Goal: Transaction & Acquisition: Purchase product/service

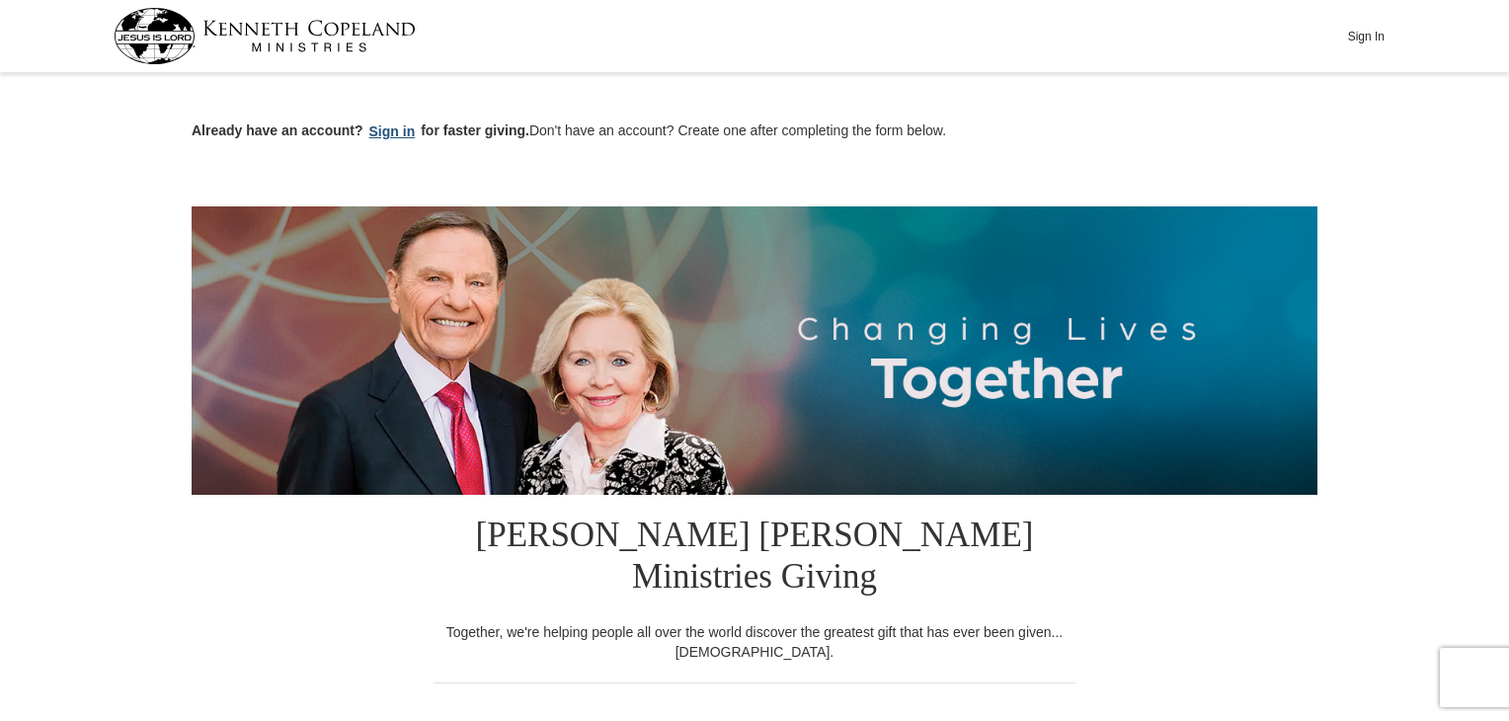
click at [394, 131] on button "Sign in" at bounding box center [392, 131] width 58 height 23
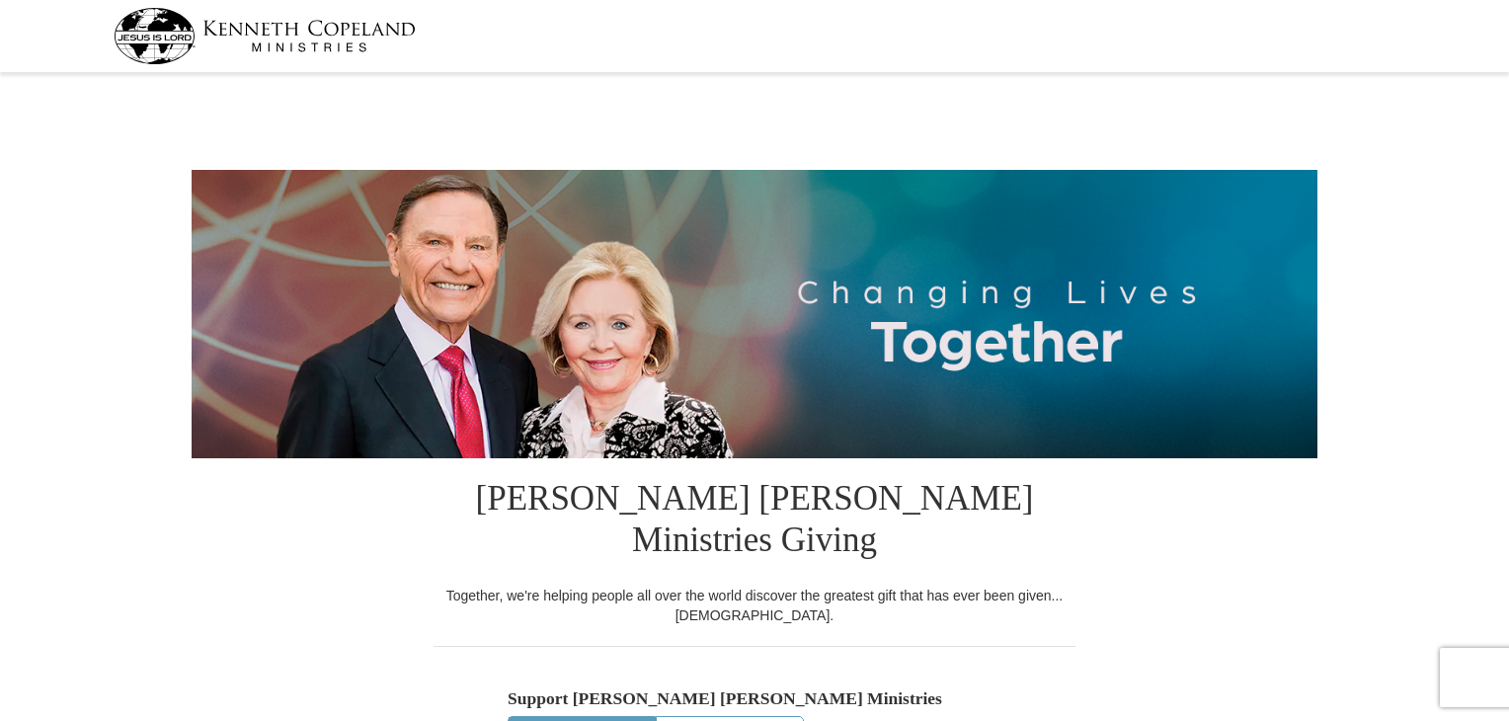
select select "ID"
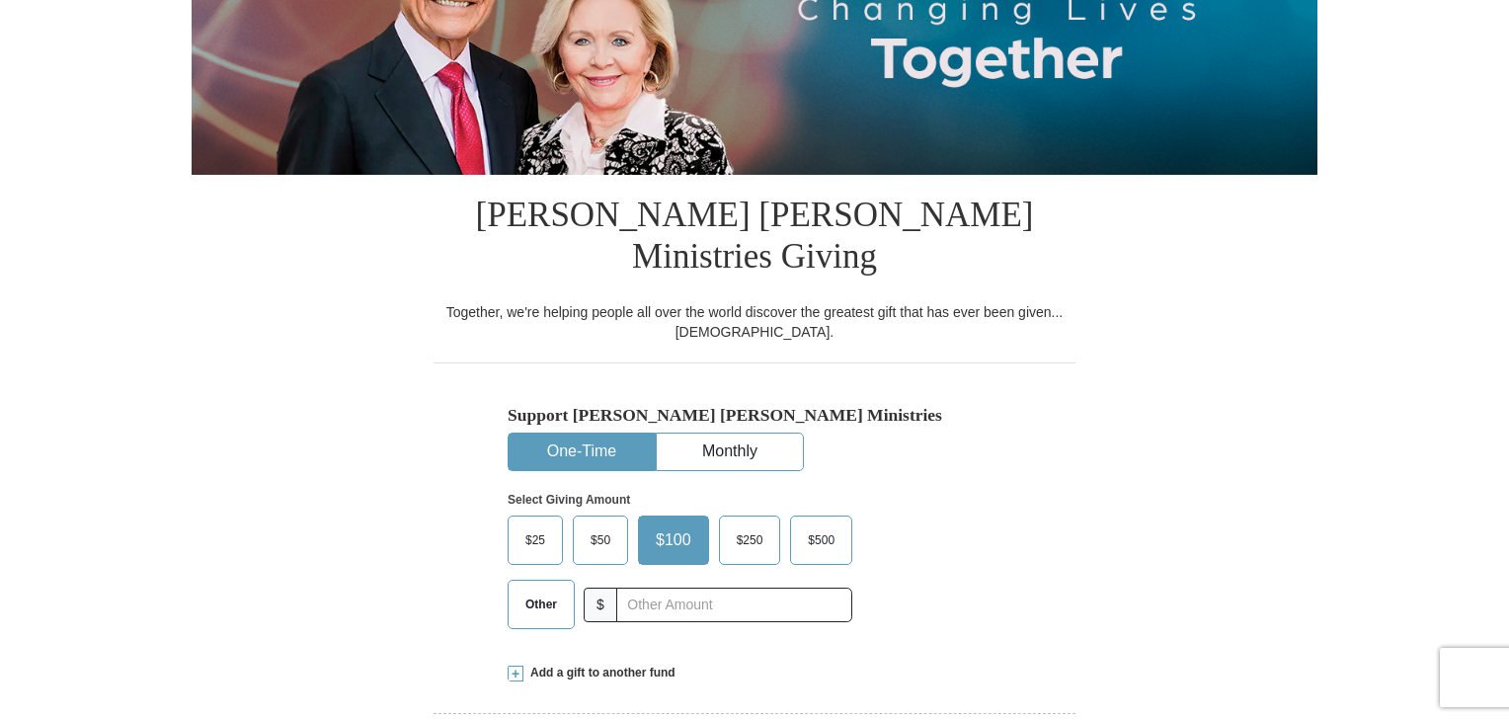
scroll to position [296, 0]
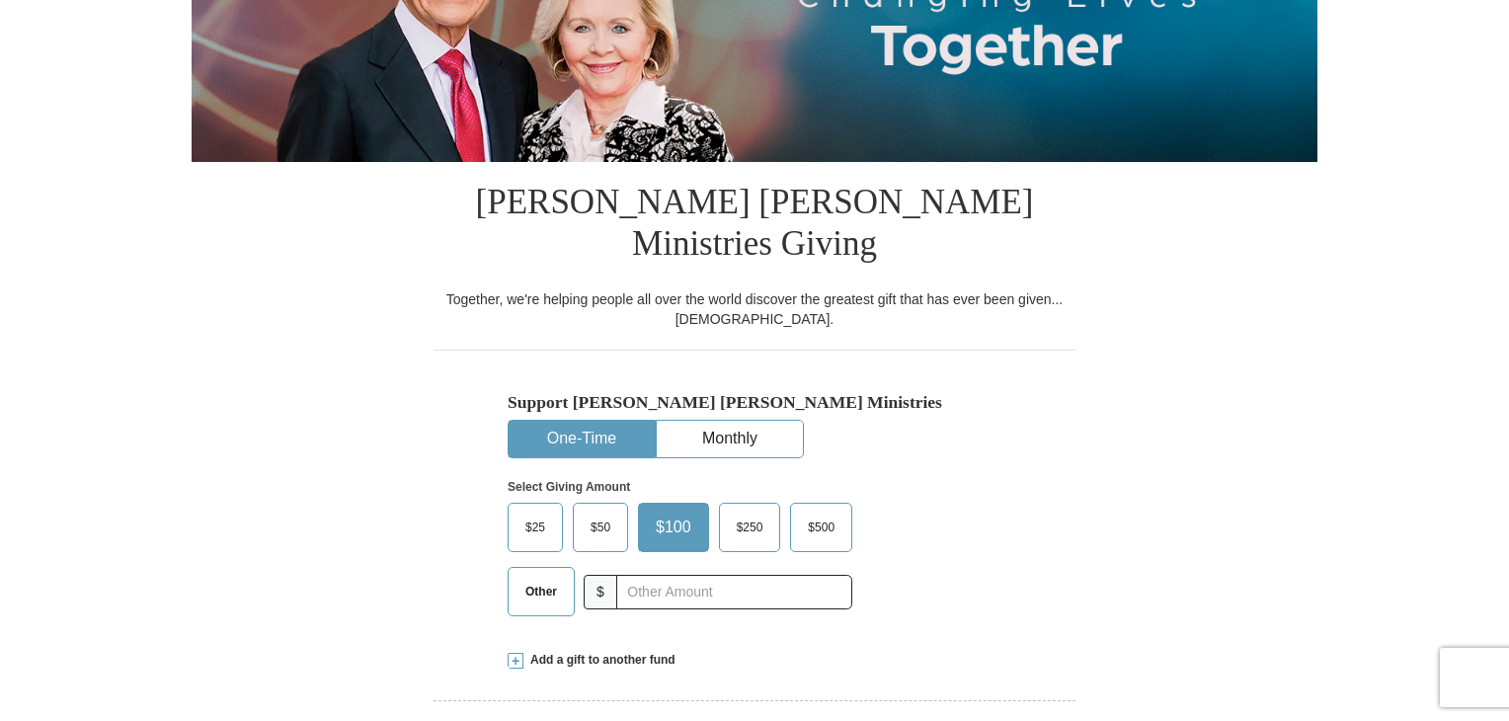
click at [597, 513] on span "$50" at bounding box center [601, 528] width 40 height 30
click at [0, 0] on input "$50" at bounding box center [0, 0] width 0 height 0
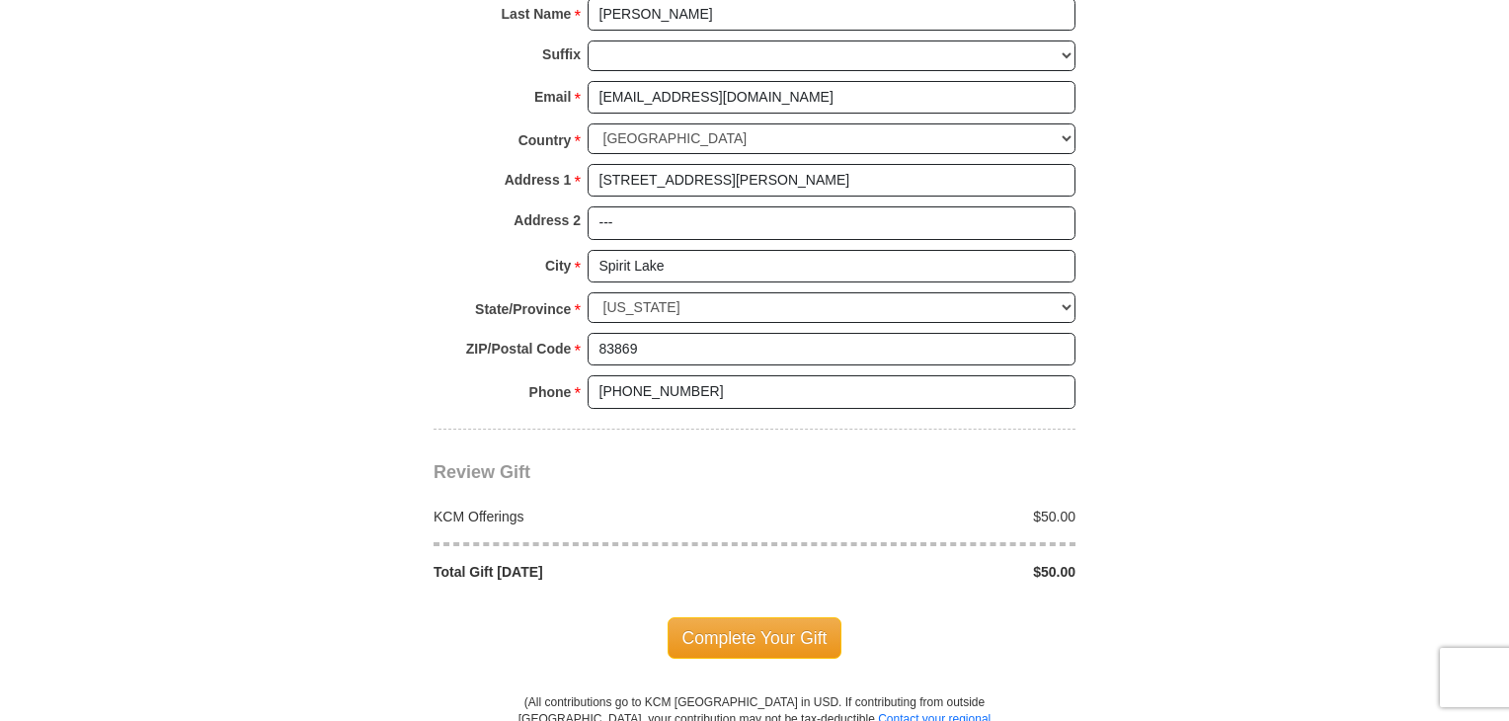
scroll to position [1481, 0]
click at [745, 616] on span "Complete Your Gift" at bounding box center [755, 636] width 175 height 41
